Goal: Check status: Check status

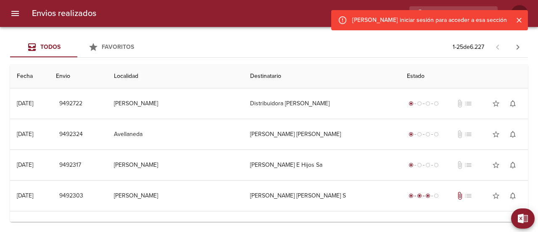
click at [521, 21] on icon "Cerrar" at bounding box center [519, 20] width 5 height 5
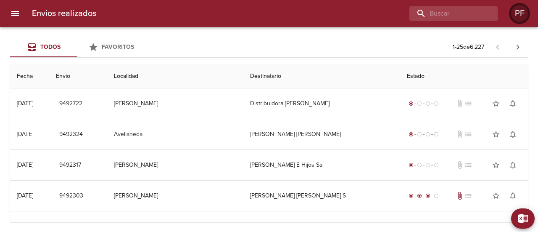
click at [518, 16] on div "PF" at bounding box center [520, 13] width 17 height 17
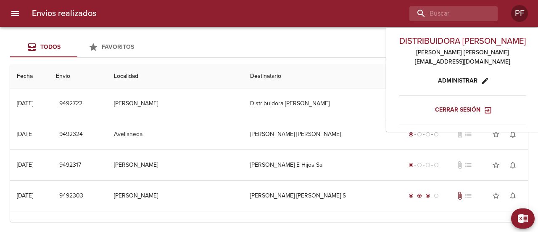
click at [464, 109] on span "Cerrar sesión" at bounding box center [463, 110] width 56 height 11
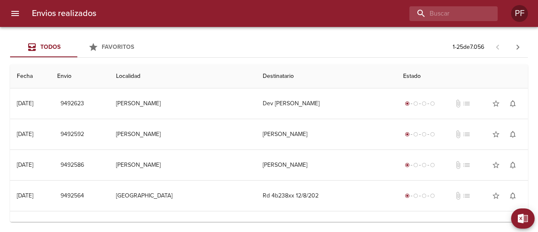
click at [70, 14] on h6 "Envios realizados" at bounding box center [64, 13] width 64 height 13
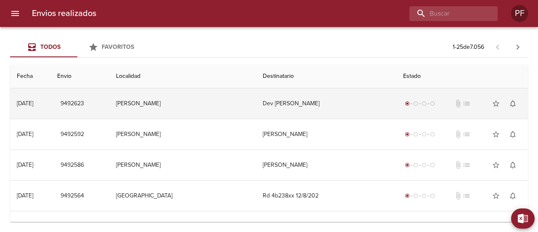
click at [305, 106] on td "Dev [PERSON_NAME]" at bounding box center [326, 103] width 140 height 30
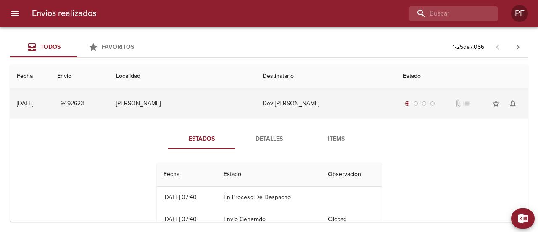
click at [305, 105] on td "Dev [PERSON_NAME]" at bounding box center [326, 103] width 140 height 30
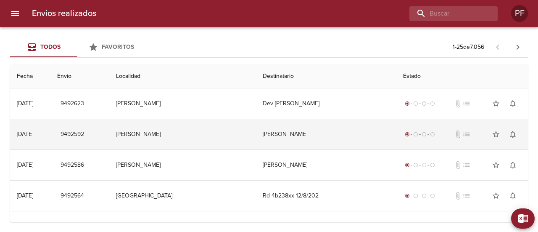
click at [235, 140] on td "[PERSON_NAME]" at bounding box center [182, 134] width 147 height 30
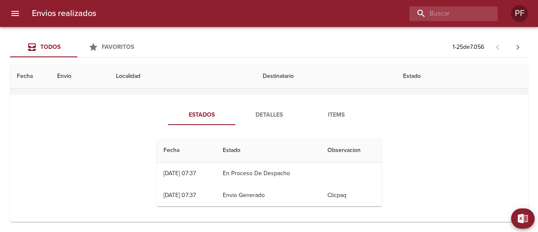
scroll to position [42, 0]
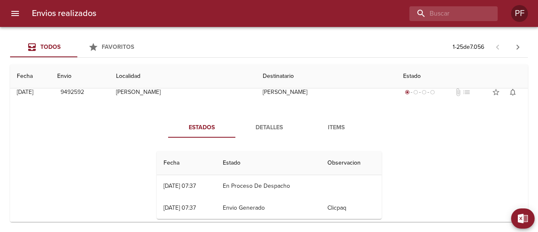
click at [270, 125] on span "Detalles" at bounding box center [269, 127] width 57 height 11
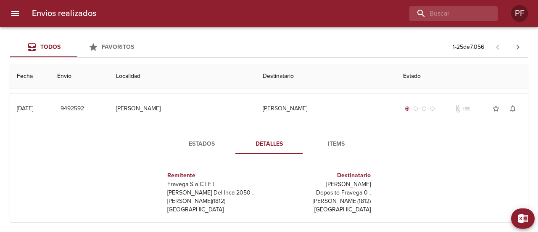
scroll to position [0, 0]
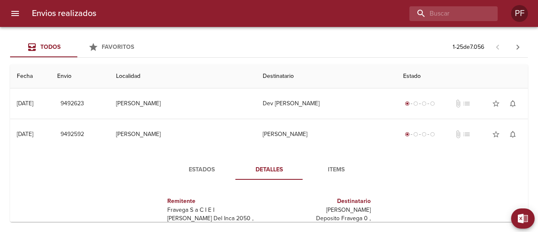
click at [330, 168] on span "Items" at bounding box center [336, 169] width 57 height 11
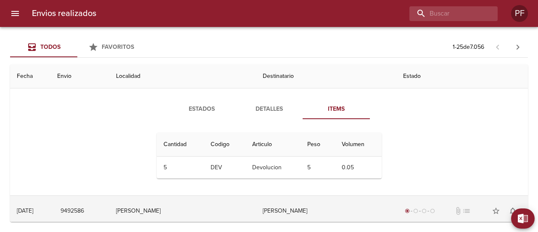
scroll to position [42, 0]
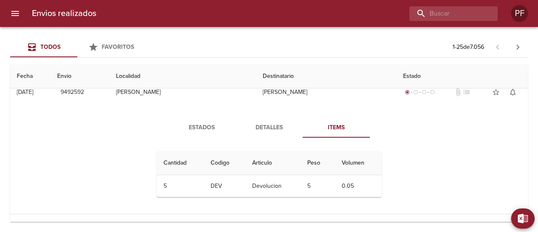
click at [252, 186] on td "Devolucion" at bounding box center [273, 186] width 55 height 22
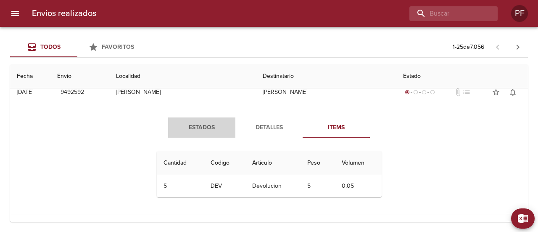
click at [193, 126] on span "Estados" at bounding box center [201, 127] width 57 height 11
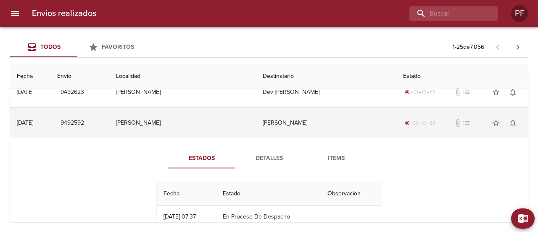
scroll to position [0, 0]
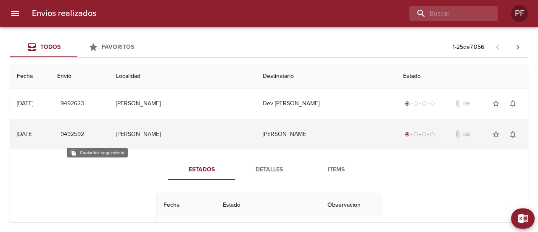
click at [84, 138] on span "9492592" at bounding box center [73, 134] width 24 height 11
click at [48, 134] on td "13/08 [DATE]" at bounding box center [30, 134] width 40 height 30
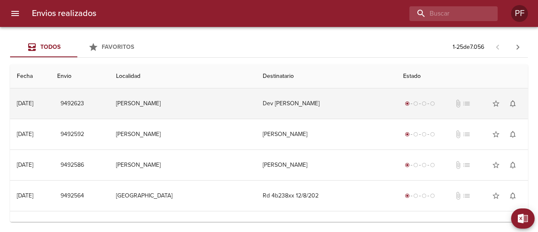
click at [33, 106] on div "[DATE]" at bounding box center [25, 103] width 16 height 7
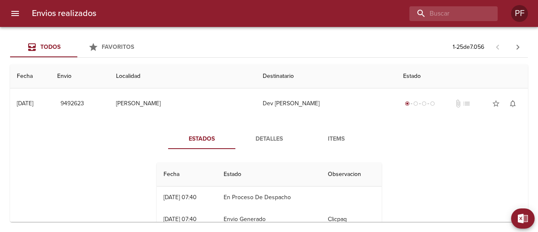
click at [257, 136] on span "Detalles" at bounding box center [269, 139] width 57 height 11
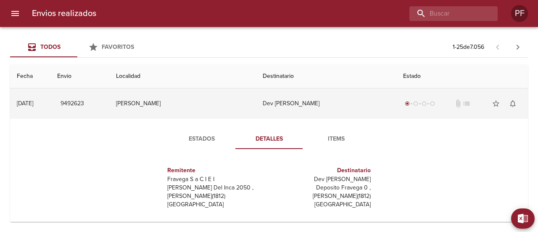
click at [30, 103] on div "[DATE]" at bounding box center [25, 103] width 16 height 7
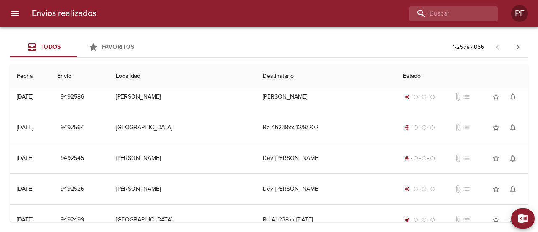
scroll to position [84, 0]
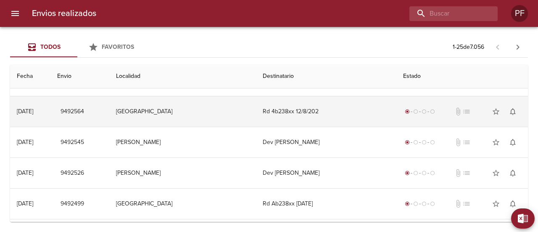
click at [234, 117] on td "[GEOGRAPHIC_DATA]" at bounding box center [182, 111] width 147 height 30
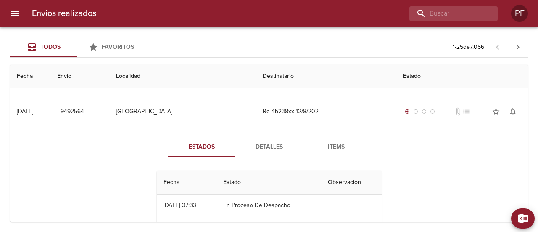
click at [269, 151] on button "Detalles" at bounding box center [269, 147] width 67 height 20
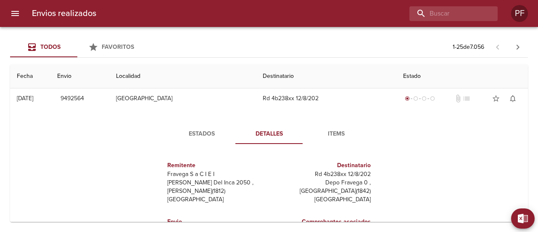
scroll to position [42, 0]
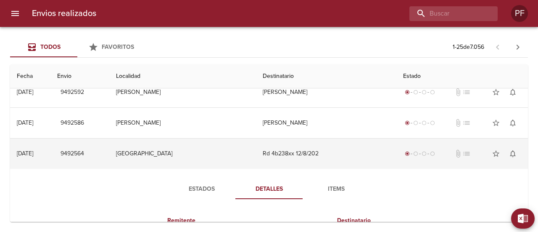
click at [342, 145] on td "Rd 4b238xx 12/8/202" at bounding box center [326, 153] width 140 height 30
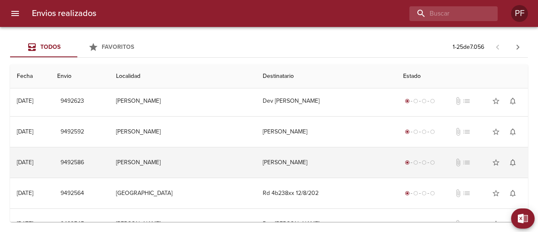
scroll to position [0, 0]
